Goal: Find specific page/section: Find specific page/section

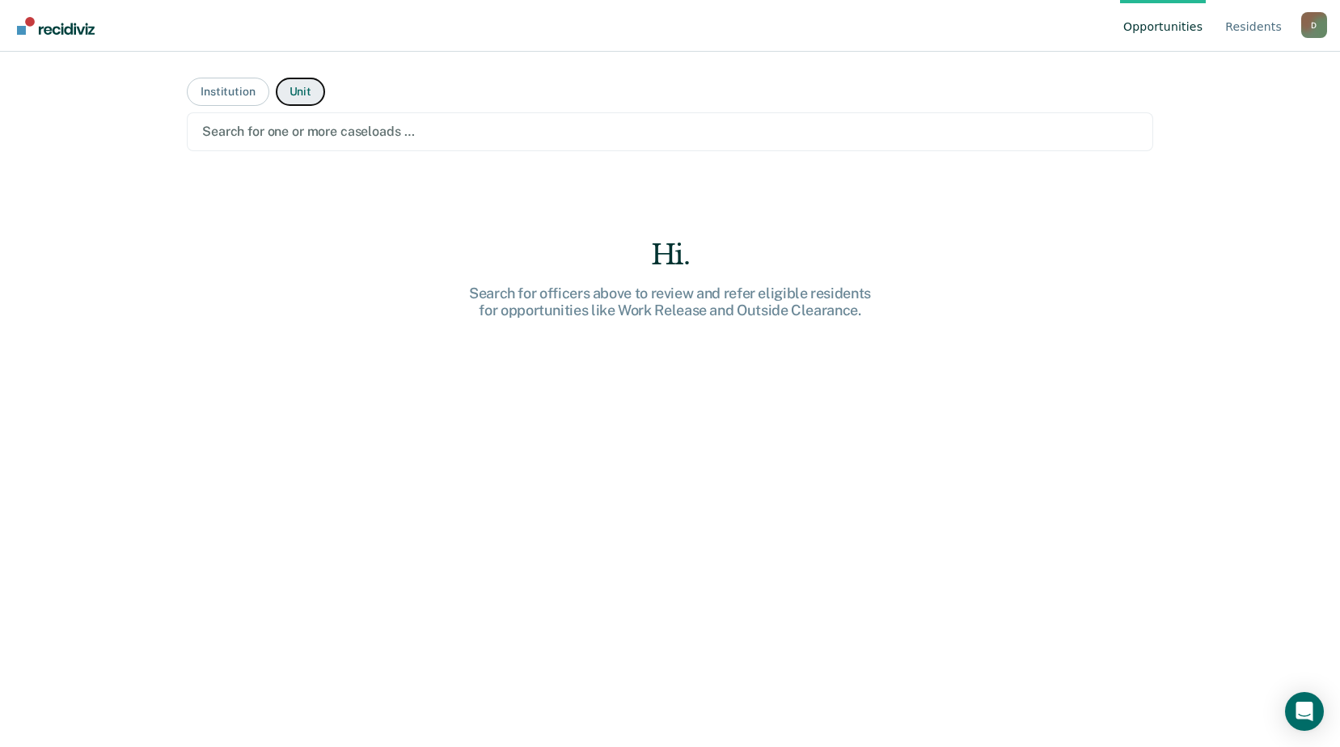
click at [290, 100] on button "Unit" at bounding box center [300, 92] width 49 height 28
click at [246, 86] on button "Institution" at bounding box center [228, 92] width 82 height 28
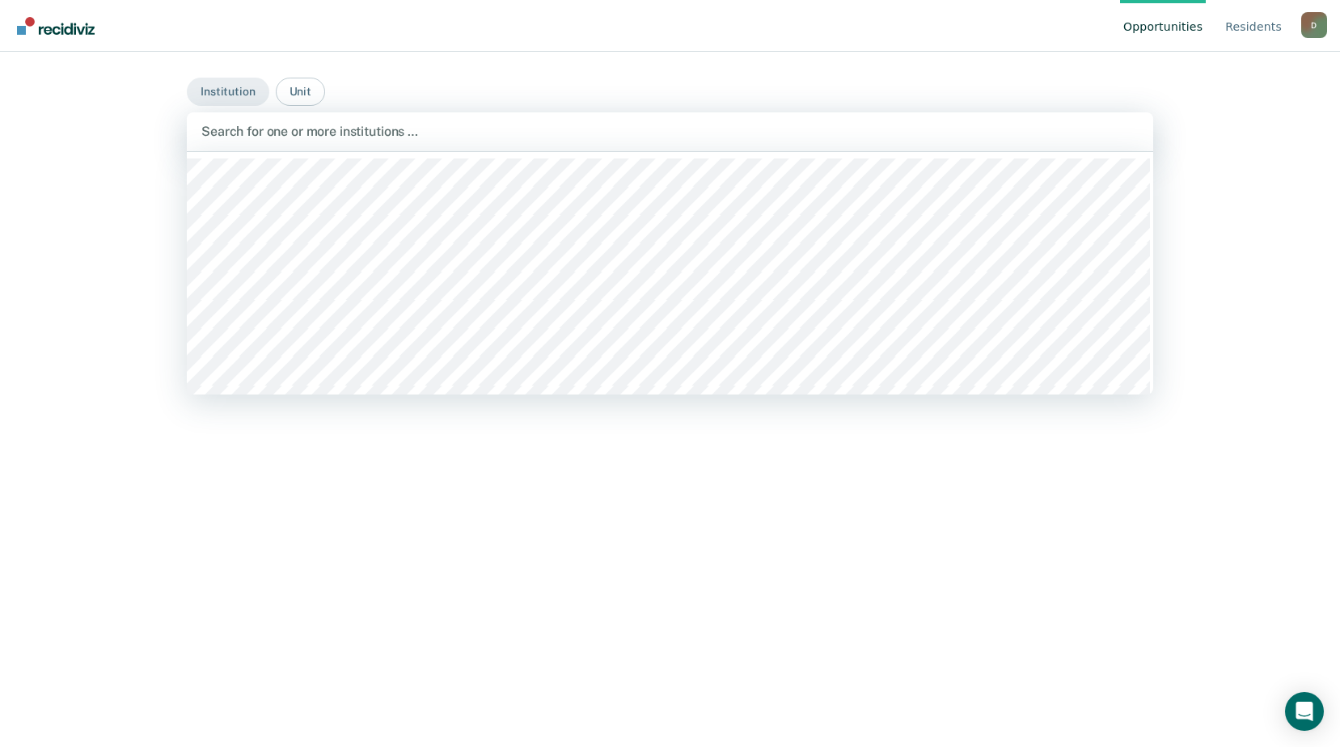
click at [269, 125] on div at bounding box center [669, 131] width 937 height 19
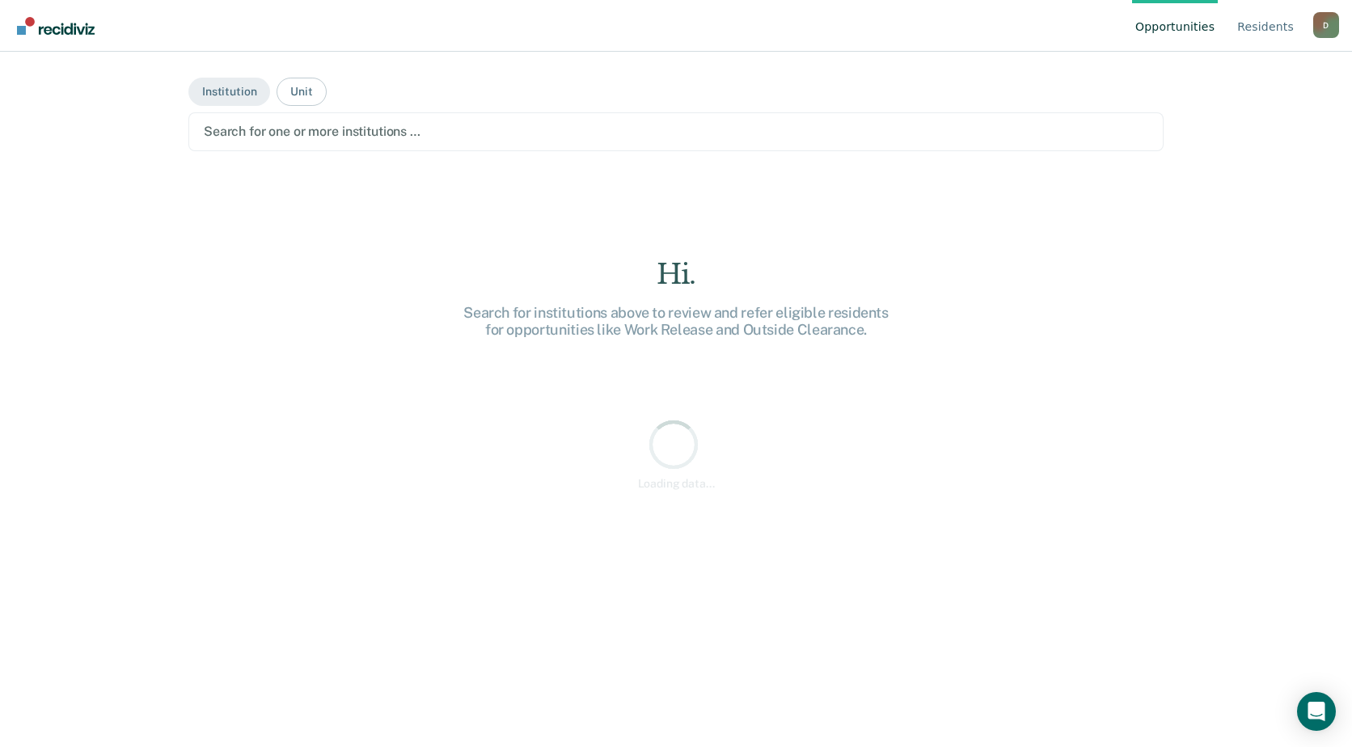
click at [359, 133] on div at bounding box center [676, 131] width 945 height 19
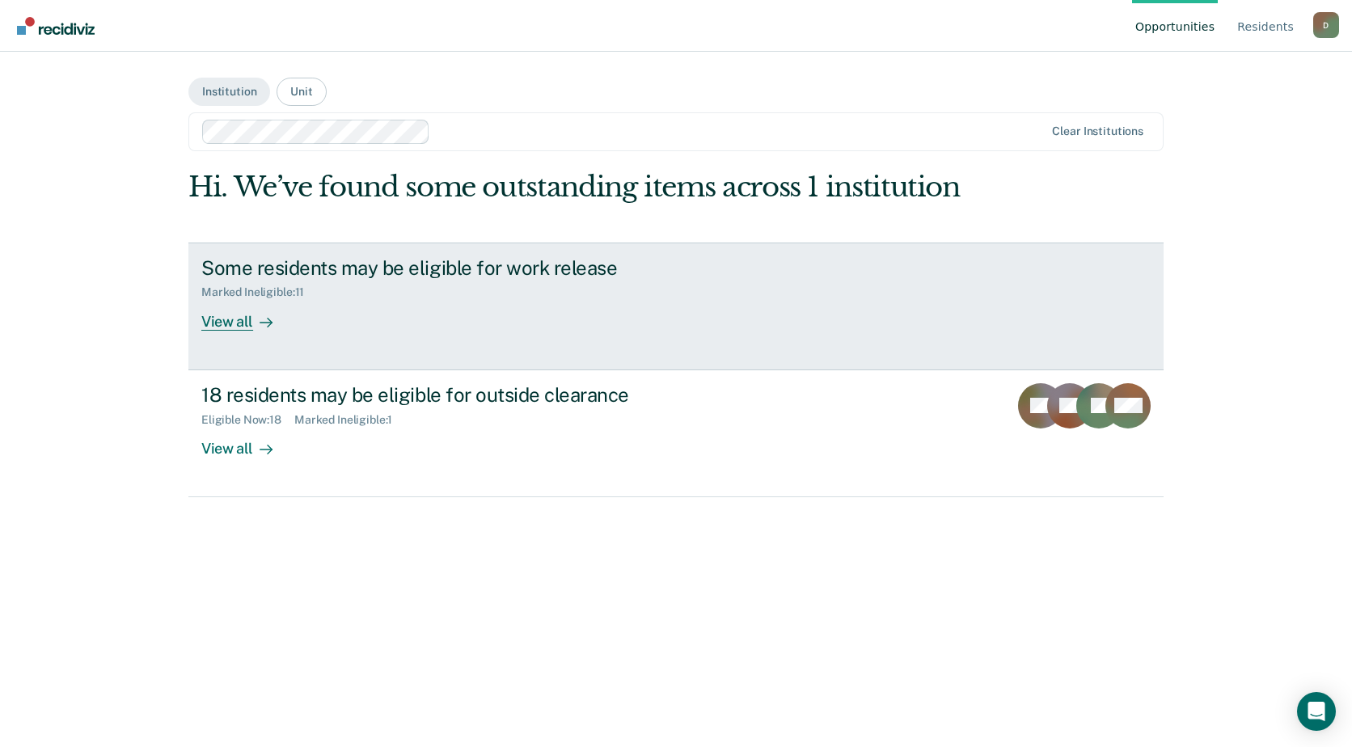
click at [260, 328] on icon at bounding box center [266, 322] width 13 height 13
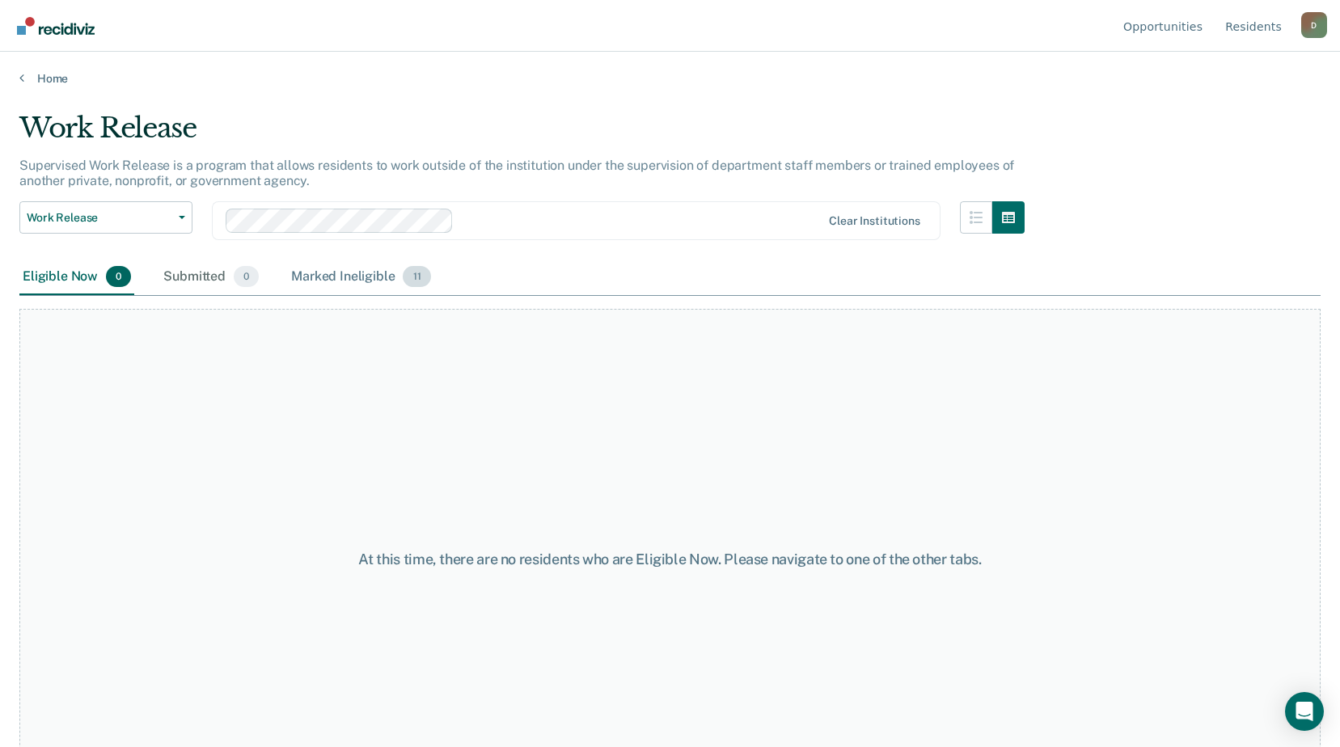
click at [322, 265] on div "Marked Ineligible 11" at bounding box center [361, 278] width 146 height 36
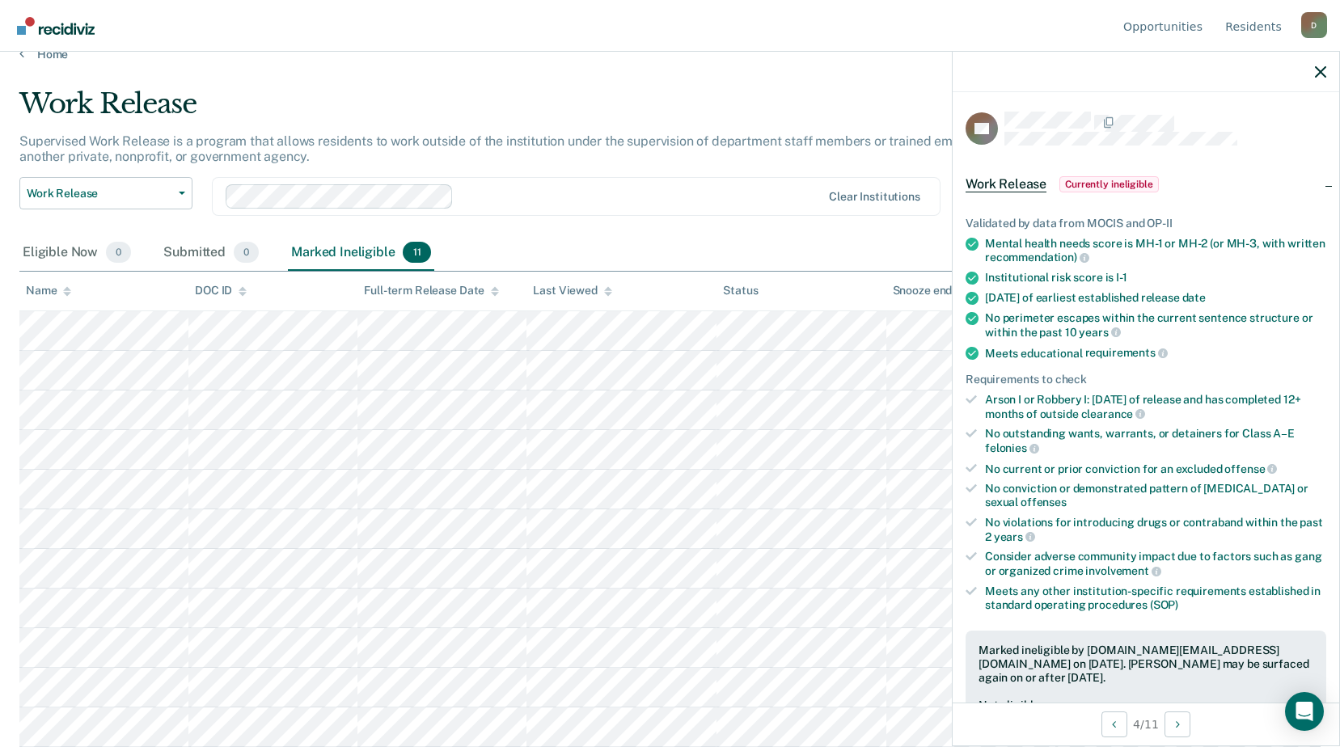
scroll to position [162, 0]
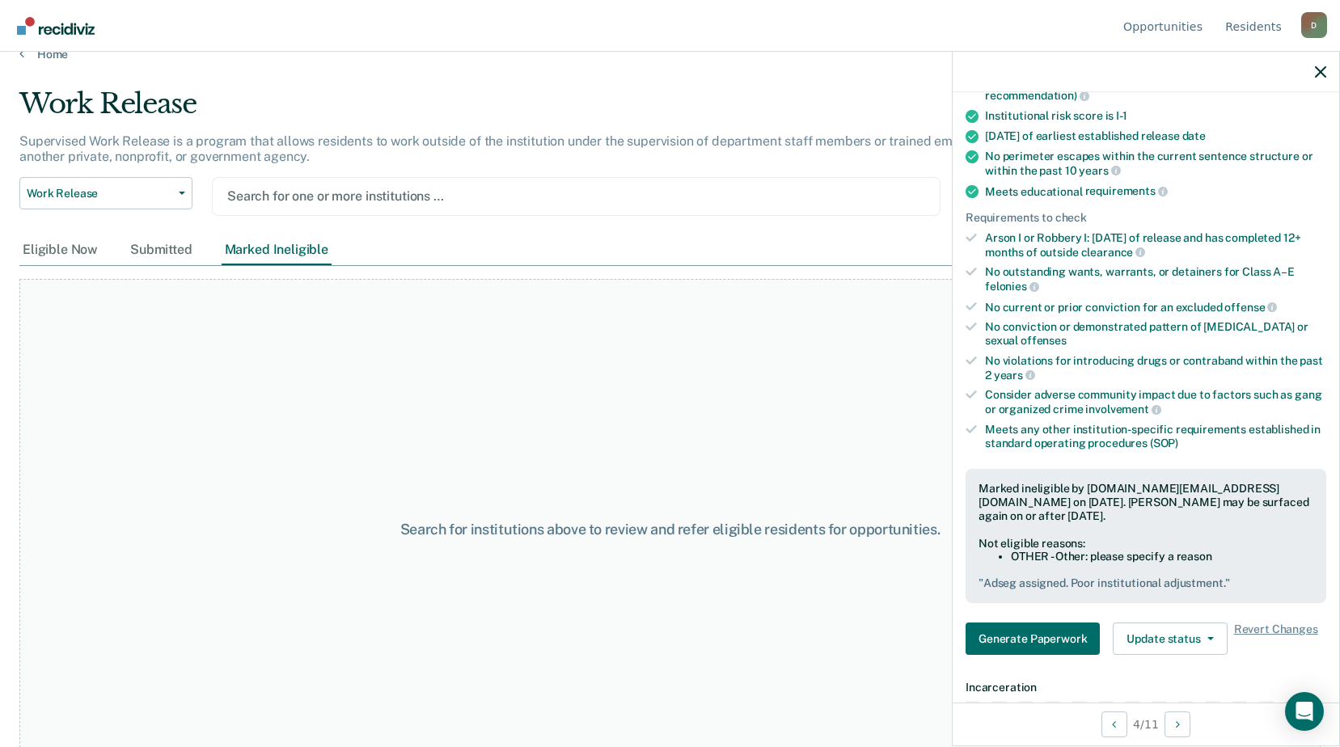
click at [433, 199] on div at bounding box center [576, 196] width 698 height 19
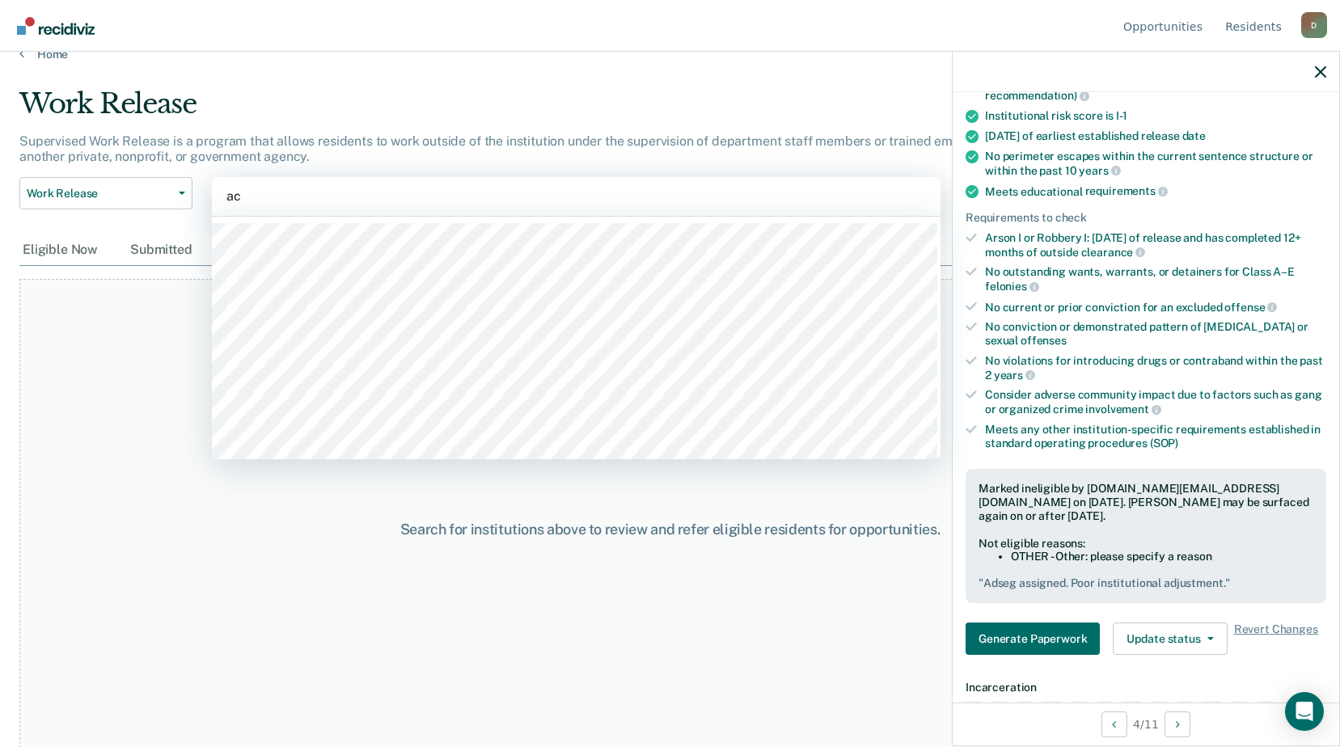
type input "acc"
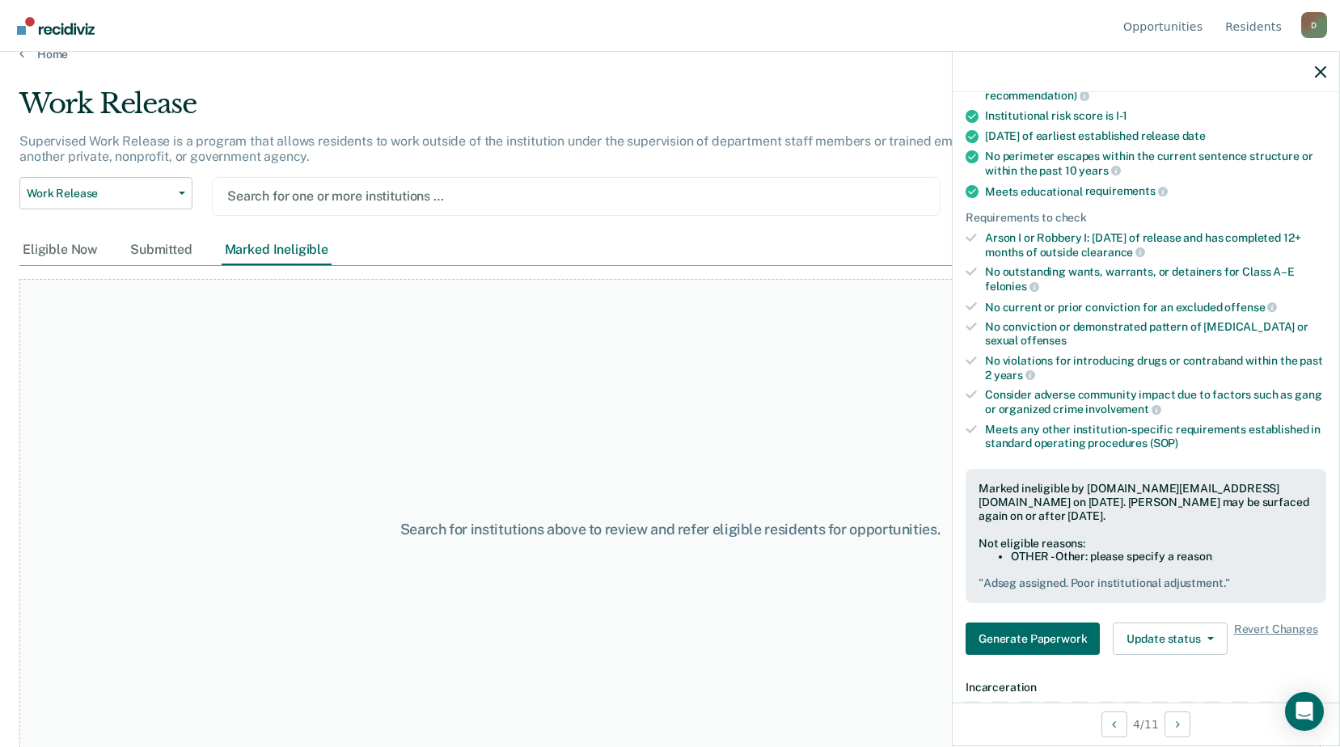
scroll to position [0, 0]
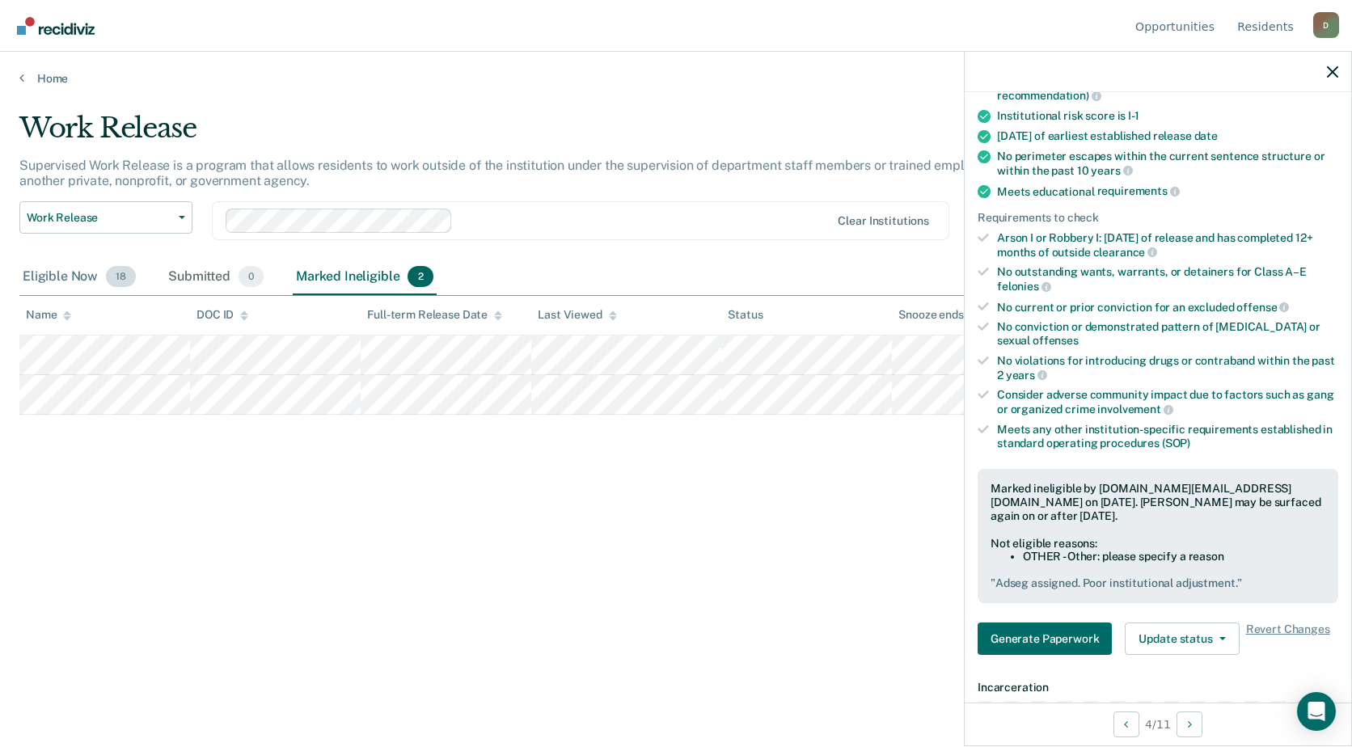
click at [70, 272] on div "Eligible Now 18" at bounding box center [79, 278] width 120 height 36
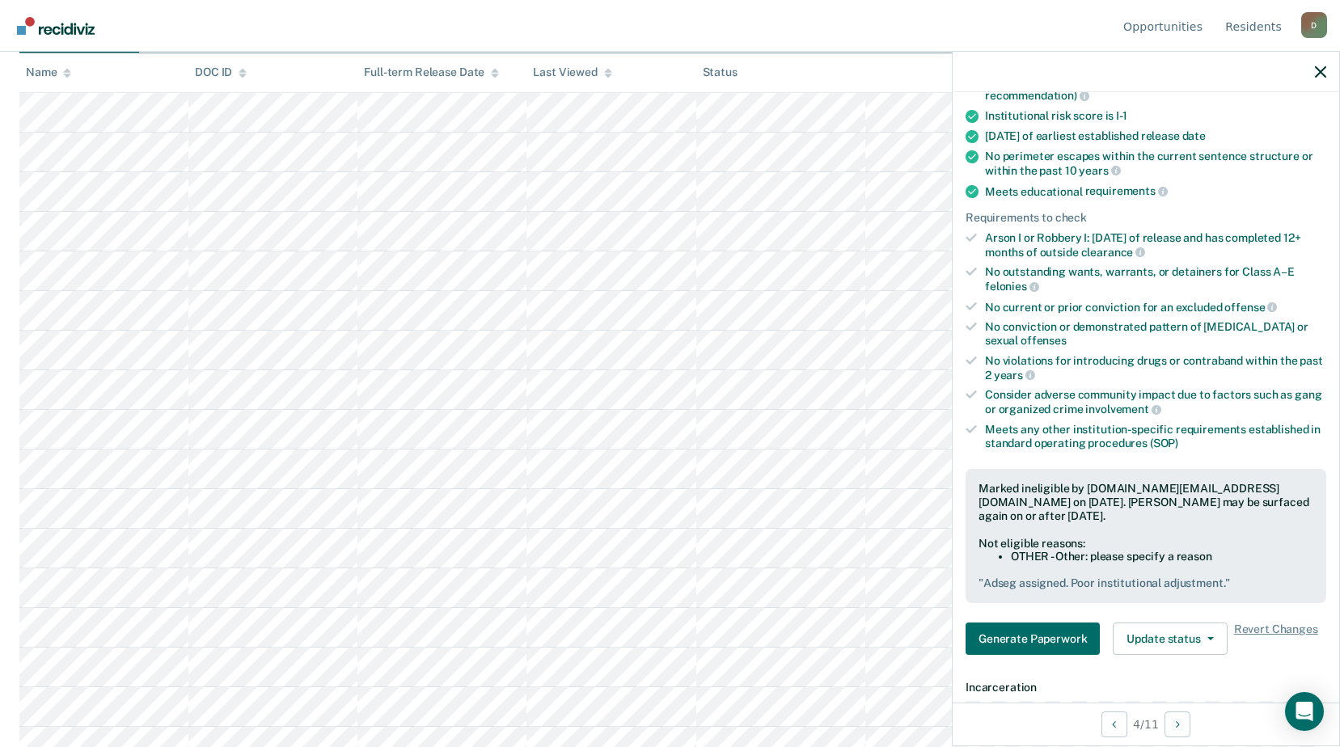
scroll to position [302, 0]
